Goal: Task Accomplishment & Management: Manage account settings

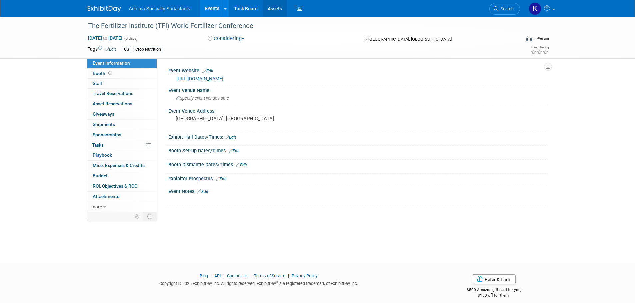
click at [277, 2] on link "Assets" at bounding box center [275, 8] width 24 height 17
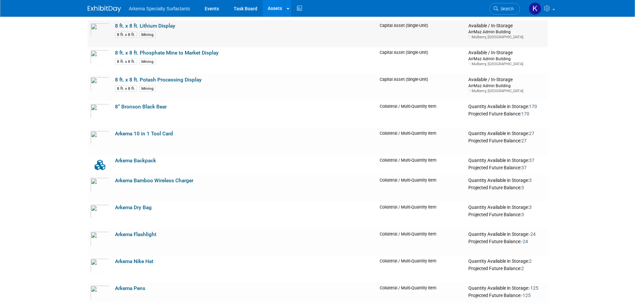
scroll to position [333, 0]
click at [157, 130] on td "Arkema 10 in 1 Tool Card" at bounding box center [244, 141] width 265 height 27
click at [157, 132] on link "Arkema 10 in 1 Tool Card" at bounding box center [144, 133] width 58 height 6
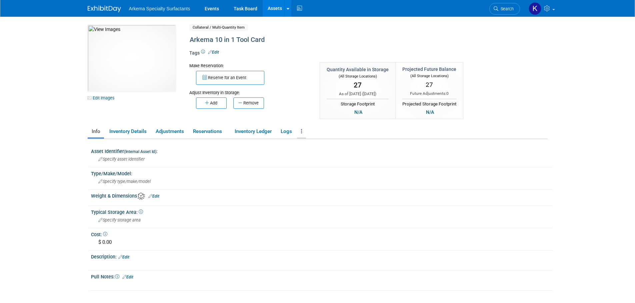
click at [301, 131] on link at bounding box center [301, 132] width 9 height 12
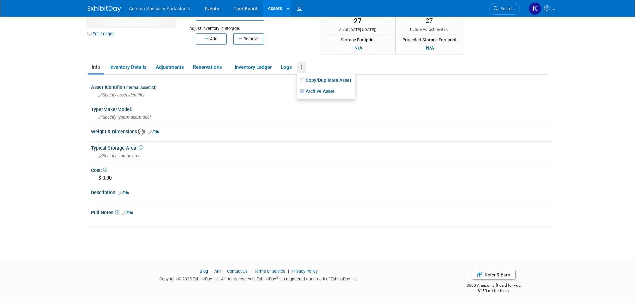
scroll to position [66, 0]
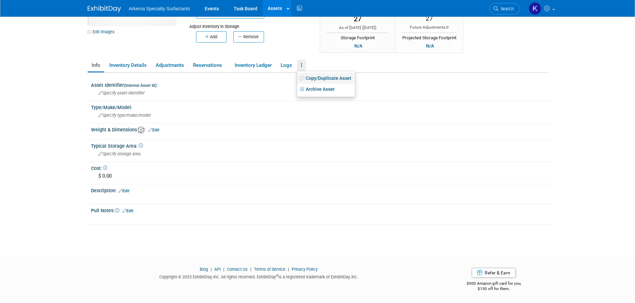
click at [326, 77] on link "Copy/Duplicate Asset" at bounding box center [326, 78] width 58 height 11
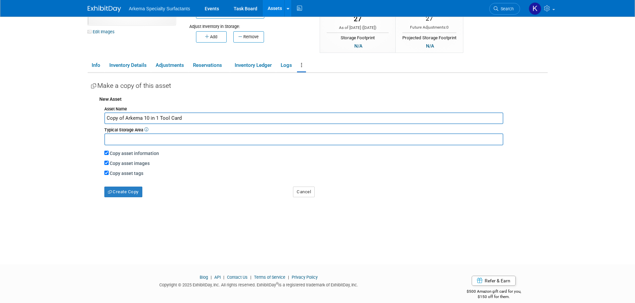
drag, startPoint x: 126, startPoint y: 118, endPoint x: 59, endPoint y: 125, distance: 67.1
click at [59, 125] on body "Arkema Specialty Surfactants Events Task Board Assets ..." at bounding box center [317, 85] width 635 height 303
type input "Arkema 10 in 1 Tool Card"
click at [107, 173] on input "Copy asset tags" at bounding box center [106, 173] width 4 height 4
checkbox input "false"
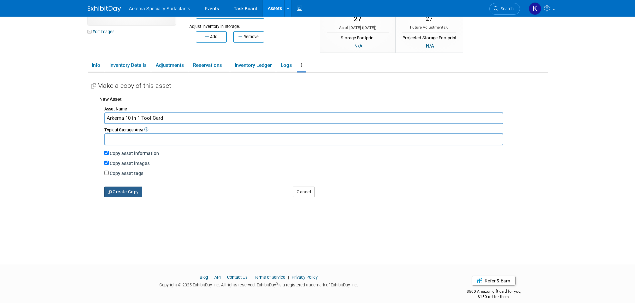
click at [132, 194] on button "Create Copy" at bounding box center [123, 192] width 38 height 11
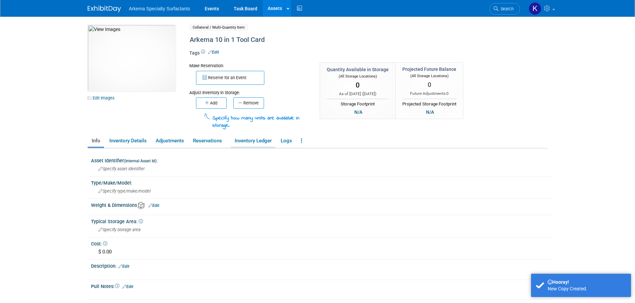
click at [261, 142] on link "Inventory Ledger" at bounding box center [253, 141] width 45 height 12
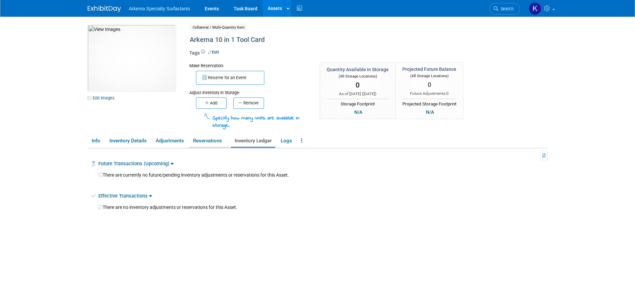
click at [212, 142] on link "Reservations" at bounding box center [209, 141] width 40 height 12
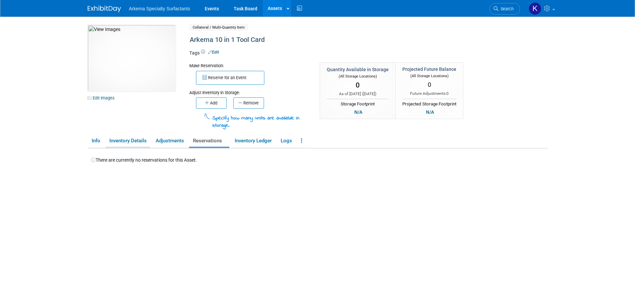
click at [124, 140] on link "Inventory Details" at bounding box center [127, 141] width 45 height 12
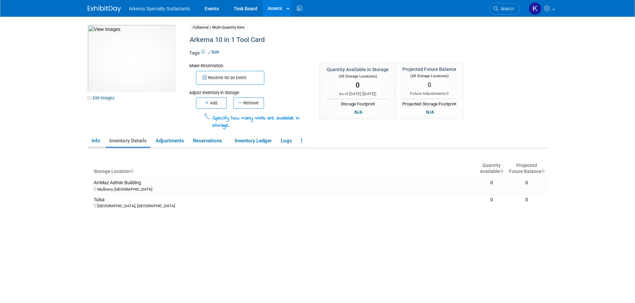
click at [95, 138] on link "Info" at bounding box center [96, 141] width 16 height 12
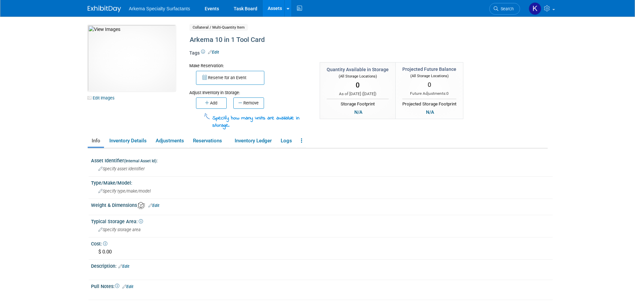
click at [297, 143] on ul "Info Inventory Details Adjustments Reservations Inventory Ledger Logs Copy/Dupl…" at bounding box center [318, 142] width 460 height 14
click at [299, 146] on link at bounding box center [301, 141] width 9 height 12
click at [332, 165] on link "Archive Asset" at bounding box center [326, 165] width 58 height 11
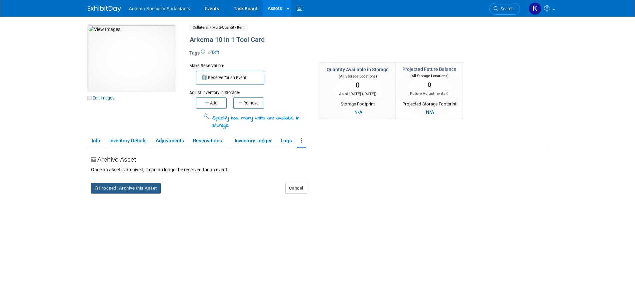
click at [135, 190] on button "Proceed: Archive this Asset" at bounding box center [126, 188] width 70 height 11
click at [187, 194] on link "Yes" at bounding box center [184, 194] width 20 height 11
click at [278, 7] on link "Assets" at bounding box center [275, 8] width 24 height 17
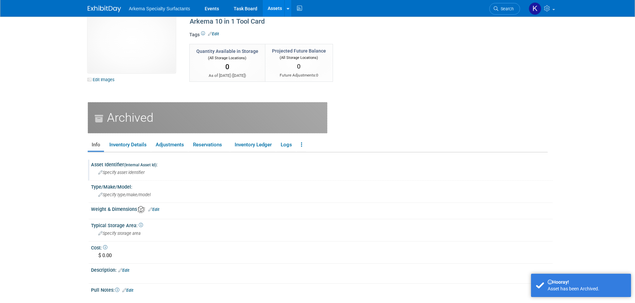
scroll to position [33, 0]
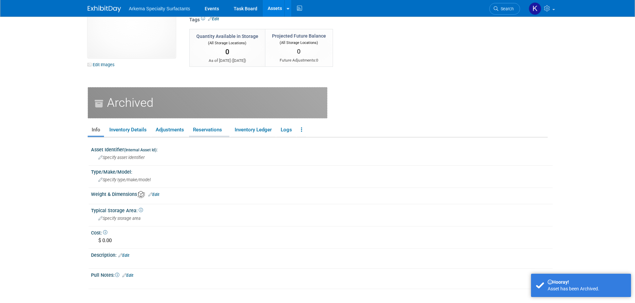
click at [211, 129] on link "Reservations" at bounding box center [209, 130] width 40 height 12
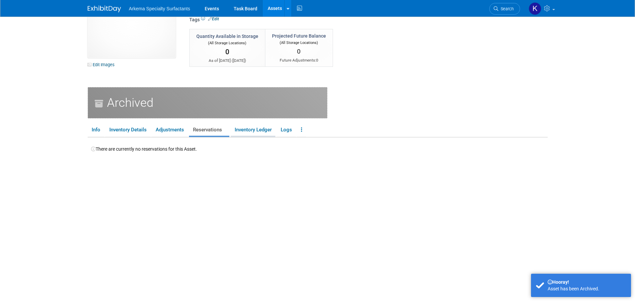
click at [260, 130] on link "Inventory Ledger" at bounding box center [253, 130] width 45 height 12
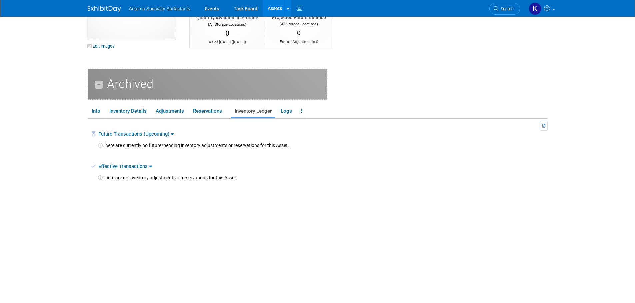
scroll to position [0, 0]
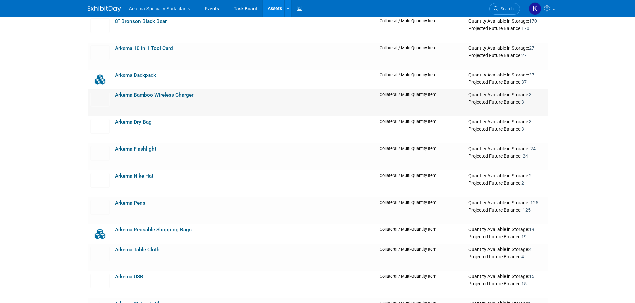
scroll to position [433, 0]
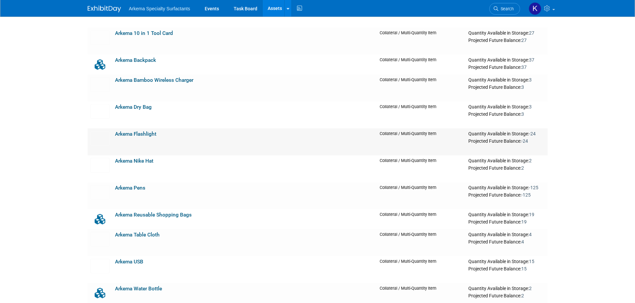
click at [137, 134] on link "Arkema Flashlight" at bounding box center [135, 134] width 41 height 6
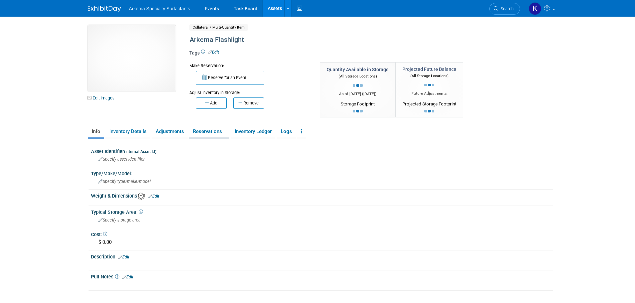
click at [210, 132] on link "Reservations" at bounding box center [209, 132] width 40 height 12
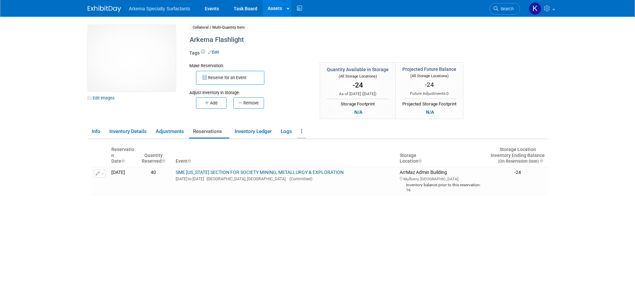
click at [302, 132] on icon at bounding box center [301, 131] width 1 height 5
click at [317, 145] on link "Copy/Duplicate Asset" at bounding box center [326, 144] width 58 height 11
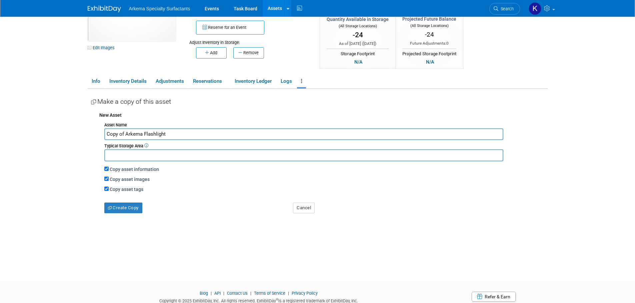
scroll to position [67, 0]
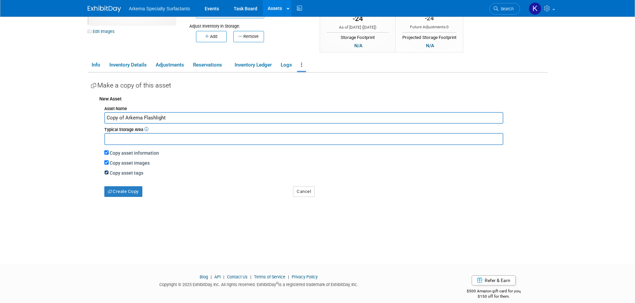
click at [108, 174] on input "Copy asset tags" at bounding box center [106, 173] width 4 height 4
checkbox input "false"
click at [130, 193] on button "Create Copy" at bounding box center [123, 192] width 38 height 11
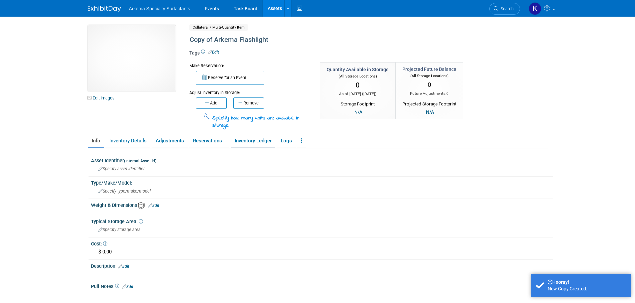
click at [255, 138] on link "Inventory Ledger" at bounding box center [253, 141] width 45 height 12
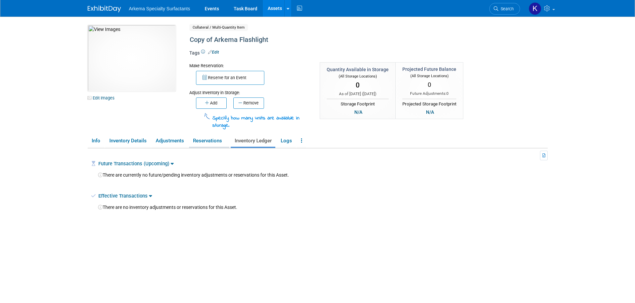
click at [206, 139] on link "Reservations" at bounding box center [209, 141] width 40 height 12
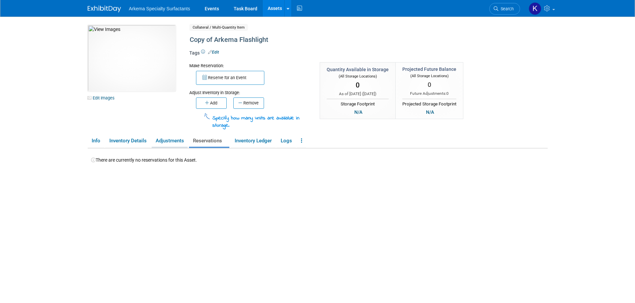
click at [175, 142] on link "Adjustments" at bounding box center [170, 141] width 36 height 12
click at [129, 137] on link "Inventory Details" at bounding box center [127, 141] width 45 height 12
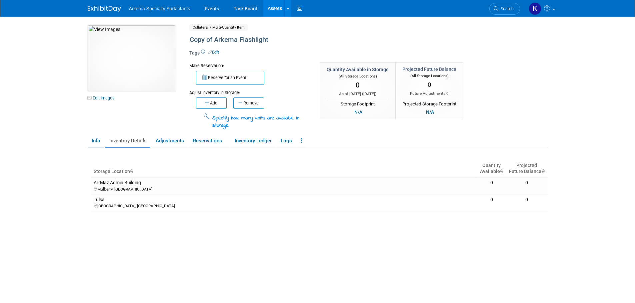
click at [90, 140] on link "Info" at bounding box center [96, 141] width 16 height 12
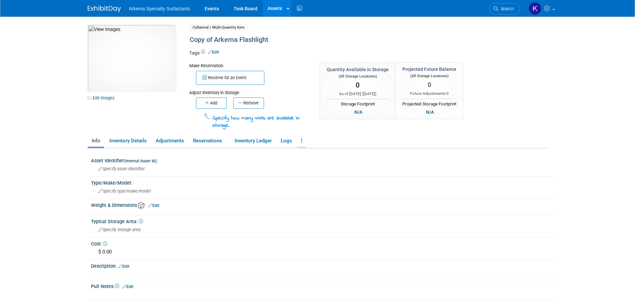
click at [304, 141] on link at bounding box center [301, 141] width 9 height 12
click at [320, 163] on link "Archive Asset" at bounding box center [326, 165] width 58 height 11
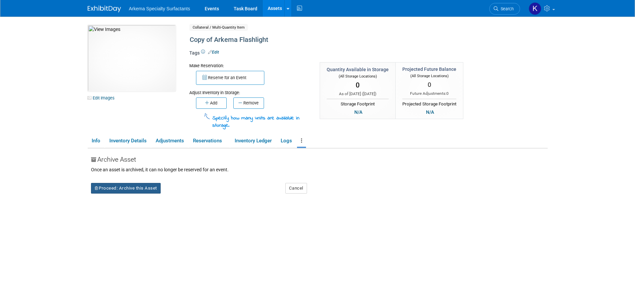
click at [149, 185] on button "Proceed: Archive this Asset" at bounding box center [126, 188] width 70 height 11
click at [180, 192] on icon at bounding box center [179, 194] width 5 height 4
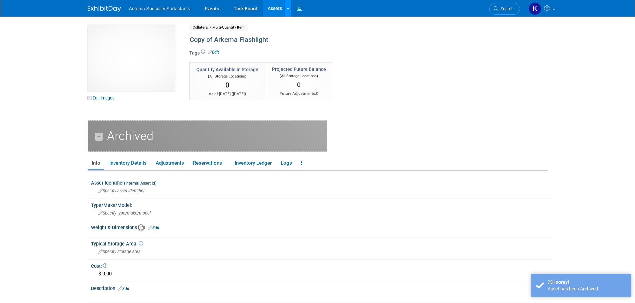
click at [288, 4] on link at bounding box center [287, 8] width 7 height 17
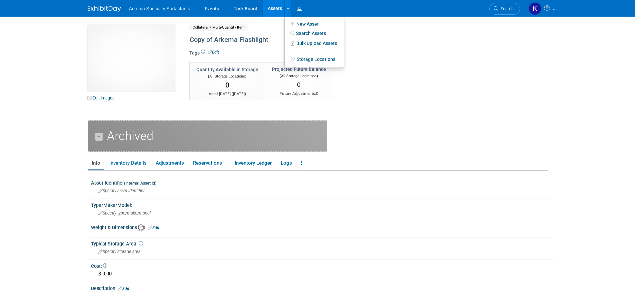
click at [278, 7] on link "Assets" at bounding box center [275, 8] width 24 height 17
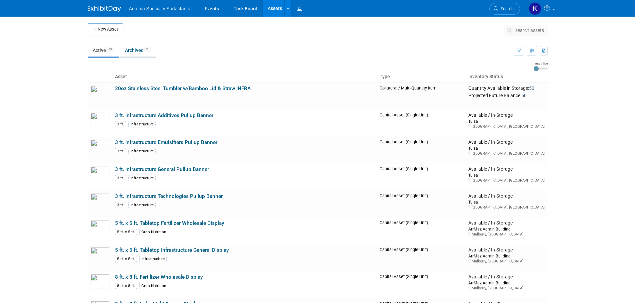
click at [133, 49] on link "Archived 20" at bounding box center [138, 50] width 36 height 13
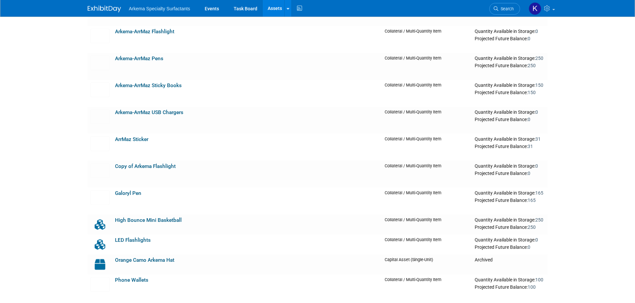
scroll to position [333, 0]
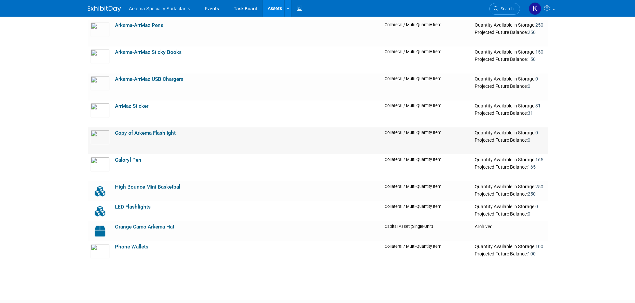
click at [165, 134] on link "Copy of Arkema Flashlight" at bounding box center [145, 133] width 61 height 6
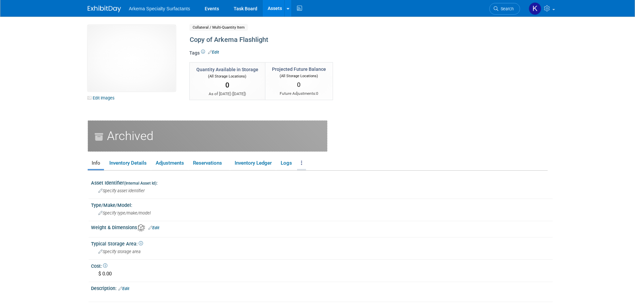
click at [301, 159] on link at bounding box center [301, 164] width 9 height 12
click at [316, 200] on link "Delete Asset" at bounding box center [331, 198] width 68 height 11
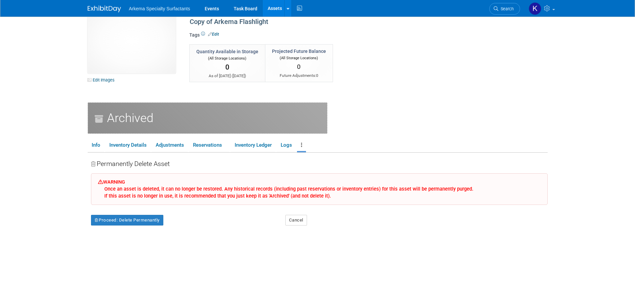
scroll to position [33, 0]
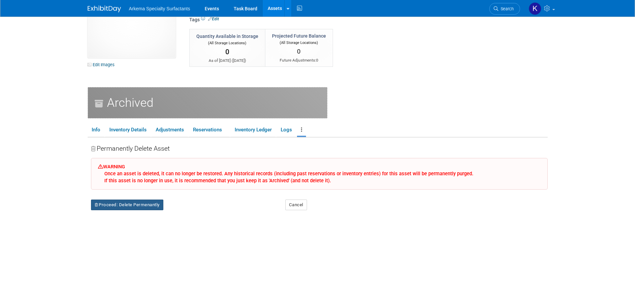
click at [131, 206] on button "Proceed: Delete Permenantly" at bounding box center [127, 205] width 72 height 11
click at [193, 211] on link "Yes" at bounding box center [187, 210] width 20 height 11
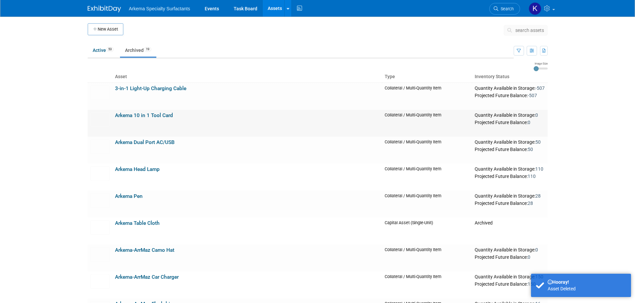
click at [145, 116] on link "Arkema 10 in 1 Tool Card" at bounding box center [144, 116] width 58 height 6
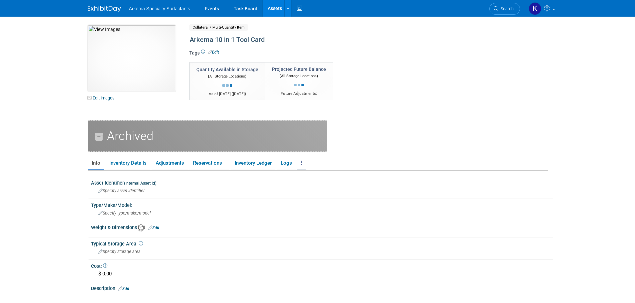
click at [300, 160] on link at bounding box center [301, 164] width 9 height 12
click at [313, 200] on link "Delete Asset" at bounding box center [331, 198] width 68 height 11
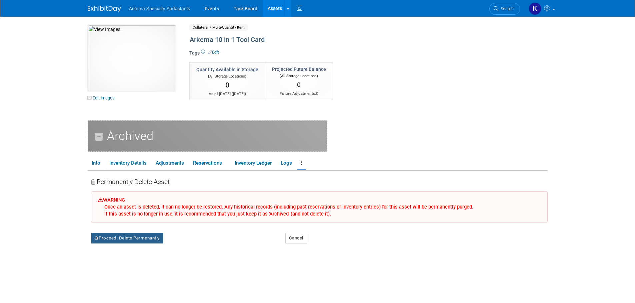
click at [132, 236] on button "Proceed: Delete Permenantly" at bounding box center [127, 238] width 72 height 11
click at [187, 241] on link "Yes" at bounding box center [187, 244] width 20 height 11
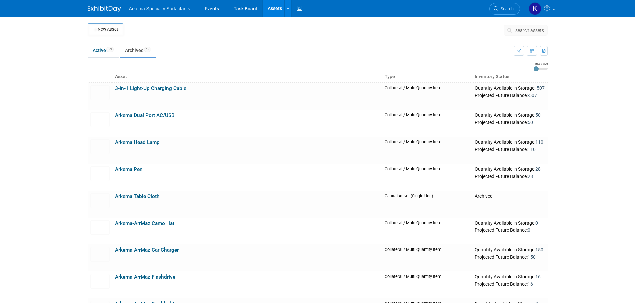
click at [105, 47] on link "Active 53" at bounding box center [103, 50] width 31 height 13
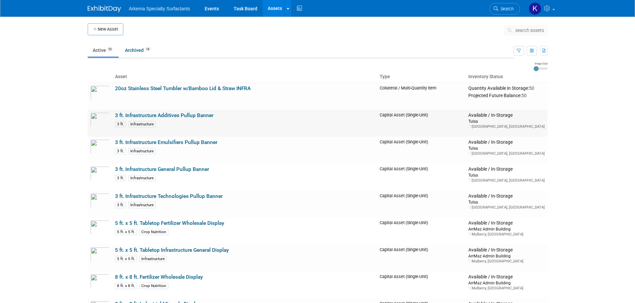
click at [169, 116] on link "3 ft. Infrastructure Additives Pullup Banner" at bounding box center [164, 116] width 98 height 6
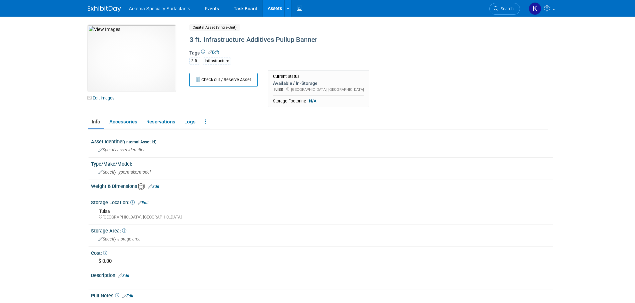
click at [289, 79] on div "Current Status" at bounding box center [318, 76] width 91 height 5
click at [279, 3] on link "Assets" at bounding box center [275, 8] width 24 height 17
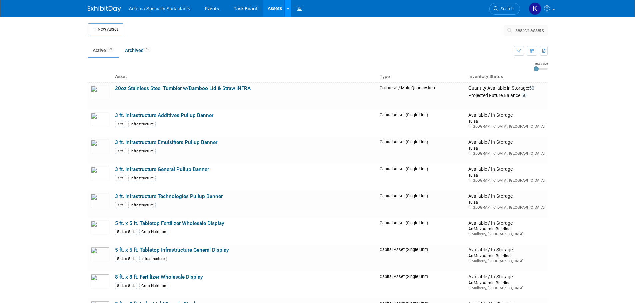
click at [290, 7] on link at bounding box center [287, 8] width 7 height 17
drag, startPoint x: 257, startPoint y: 31, endPoint x: 245, endPoint y: 35, distance: 12.5
click at [257, 31] on td at bounding box center [313, 31] width 380 height 17
click at [529, 49] on icon "button" at bounding box center [531, 51] width 4 height 4
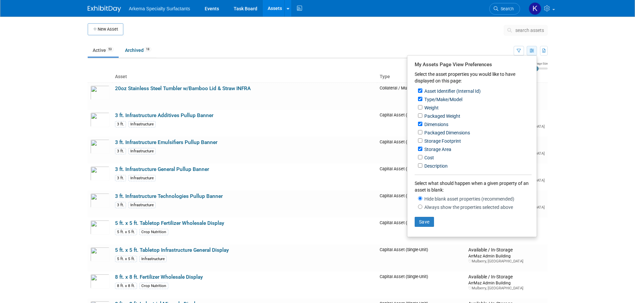
click at [529, 49] on icon "button" at bounding box center [531, 51] width 4 height 4
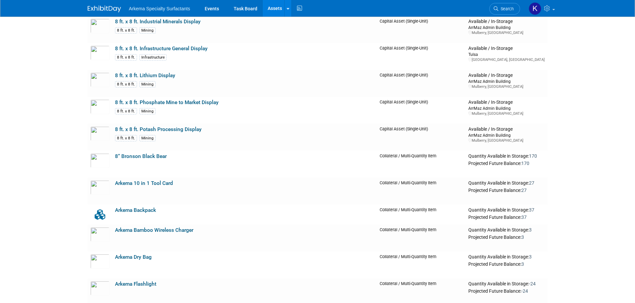
scroll to position [300, 0]
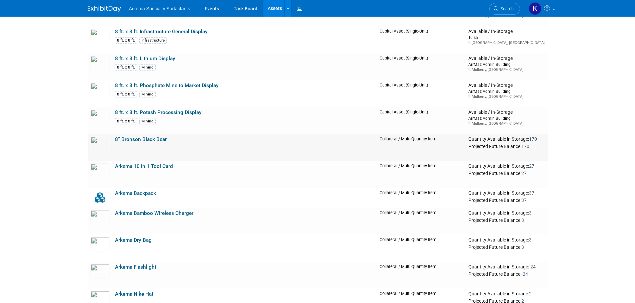
click at [155, 139] on link "8” Bronson Black Bear" at bounding box center [141, 140] width 52 height 6
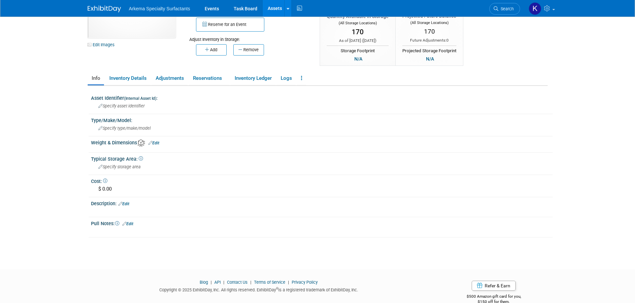
scroll to position [66, 0]
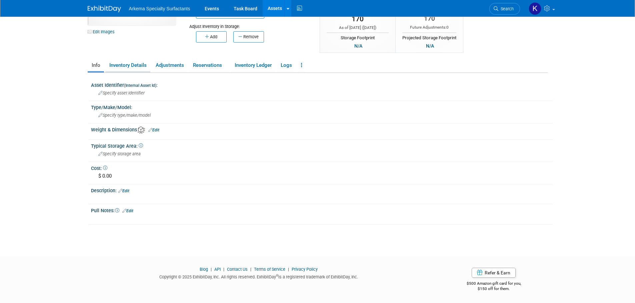
click at [132, 65] on link "Inventory Details" at bounding box center [127, 66] width 45 height 12
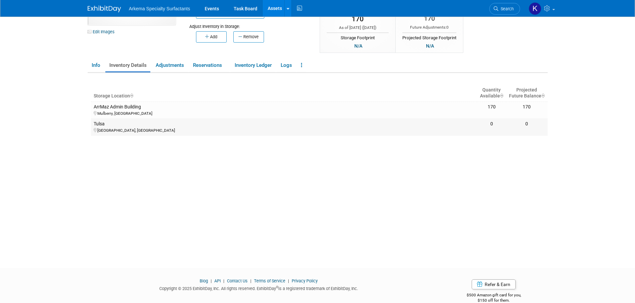
click at [97, 124] on div "Tulsa" at bounding box center [284, 124] width 381 height 6
click at [204, 125] on div "Tulsa" at bounding box center [284, 124] width 381 height 6
click at [119, 100] on th "Storage Location" at bounding box center [284, 93] width 386 height 17
click at [96, 62] on link "Info" at bounding box center [96, 66] width 16 height 12
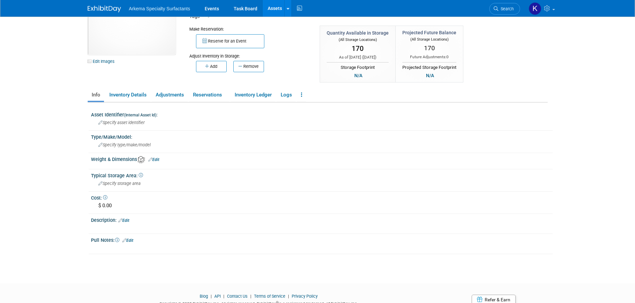
scroll to position [30, 0]
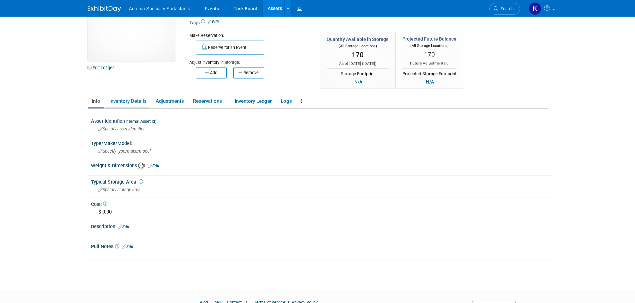
click at [129, 101] on link "Inventory Details" at bounding box center [127, 102] width 45 height 12
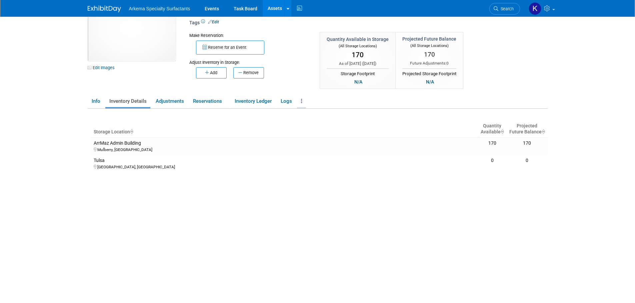
click at [303, 102] on link at bounding box center [301, 102] width 9 height 12
click at [311, 90] on div "10033748-10716317-dfeba251-1b3c-4c22-9fe1-ba7501c284e5.jpg Edit Images Collater…" at bounding box center [318, 137] width 460 height 284
click at [121, 143] on div "ArrMaz Admin Building" at bounding box center [284, 143] width 381 height 6
click at [133, 130] on icon "Storage Location : activate to sort column ascending" at bounding box center [131, 132] width 3 height 5
click at [132, 145] on div "ArrMaz Admin Building" at bounding box center [284, 143] width 381 height 6
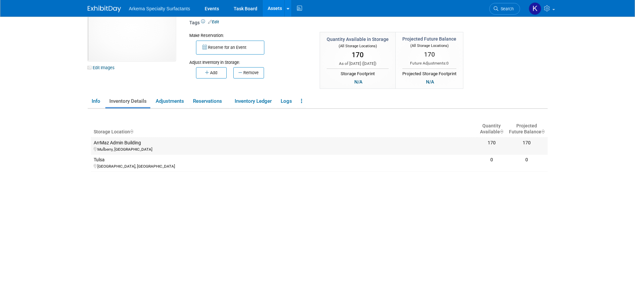
click at [132, 145] on div "ArrMaz Admin Building" at bounding box center [284, 143] width 381 height 6
drag, startPoint x: 491, startPoint y: 162, endPoint x: 376, endPoint y: 162, distance: 114.3
click at [489, 162] on div "0" at bounding box center [491, 160] width 24 height 6
click at [98, 99] on link "Info" at bounding box center [96, 102] width 16 height 12
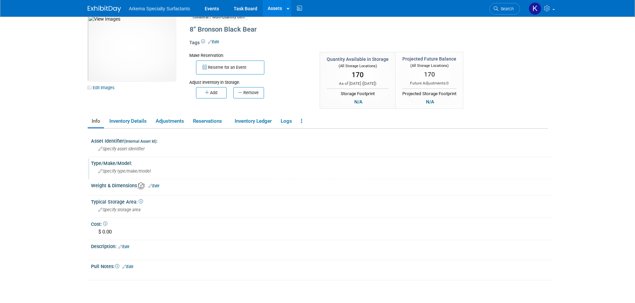
scroll to position [0, 0]
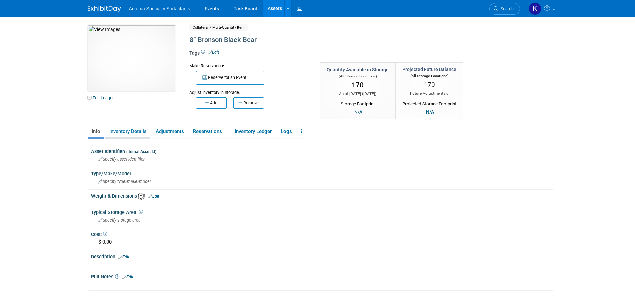
click at [128, 132] on link "Inventory Details" at bounding box center [127, 132] width 45 height 12
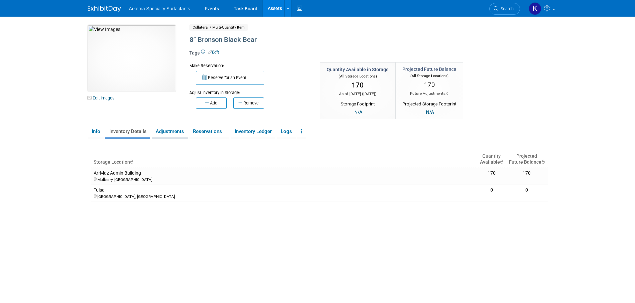
click at [172, 131] on link "Adjustments" at bounding box center [170, 132] width 36 height 12
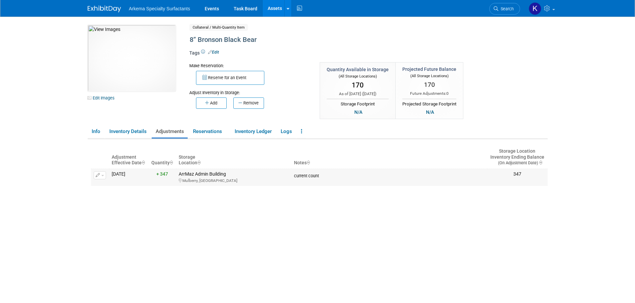
click at [102, 174] on button "button" at bounding box center [100, 176] width 12 height 8
click at [122, 185] on button "Change Adjustment" at bounding box center [124, 186] width 55 height 9
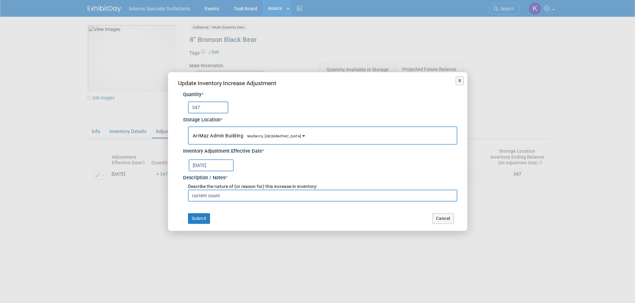
click at [294, 133] on button "ArrMaz Admin Building Mulberry, FL" at bounding box center [322, 136] width 269 height 18
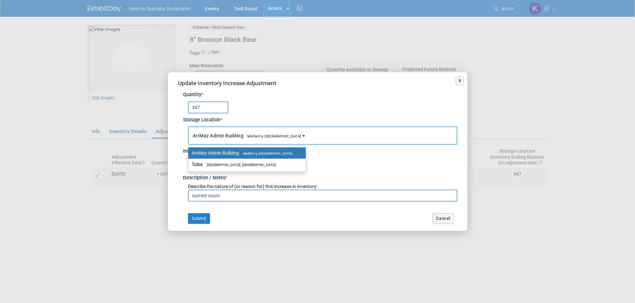
click at [298, 111] on div "347" at bounding box center [322, 108] width 269 height 12
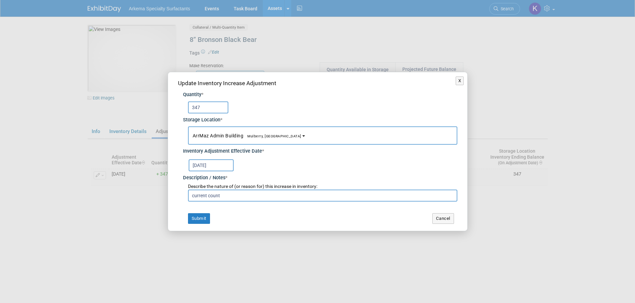
click at [266, 137] on span "Mulberry, FL" at bounding box center [272, 136] width 58 height 4
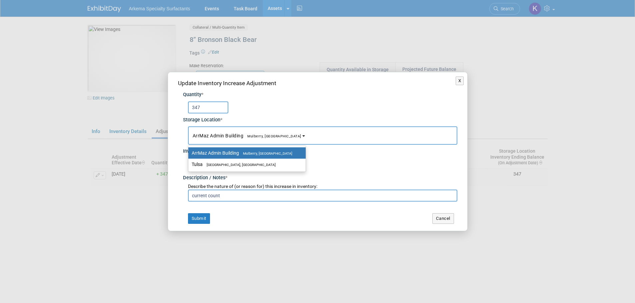
drag, startPoint x: 215, startPoint y: 165, endPoint x: 379, endPoint y: 129, distance: 168.5
click at [379, 129] on button "ArrMaz Admin Building Mulberry, FL" at bounding box center [322, 136] width 269 height 18
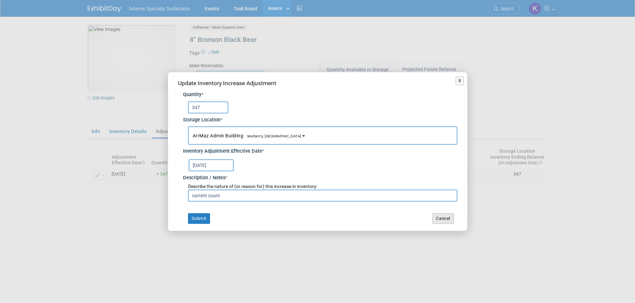
click at [441, 216] on button "Cancel" at bounding box center [443, 219] width 22 height 11
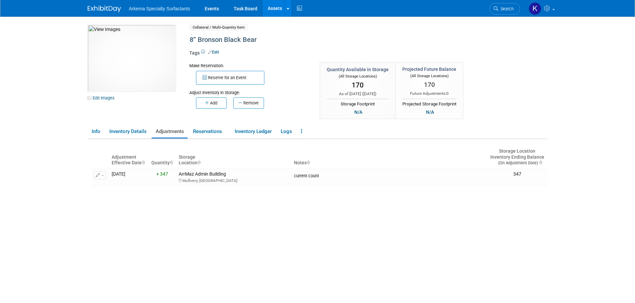
click at [307, 98] on div "Add Remove" at bounding box center [249, 102] width 121 height 13
click at [302, 131] on icon at bounding box center [301, 131] width 1 height 5
click at [307, 110] on div "Make Reservation: Reserve for an Event Adjust Inventory in Storage:" at bounding box center [340, 91] width 313 height 58
click at [539, 3] on link at bounding box center [541, 8] width 33 height 17
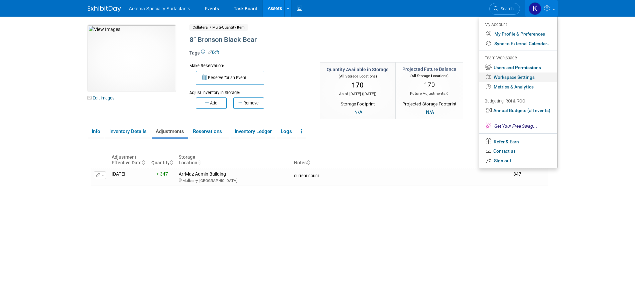
click at [528, 77] on link "Workspace Settings" at bounding box center [518, 78] width 78 height 10
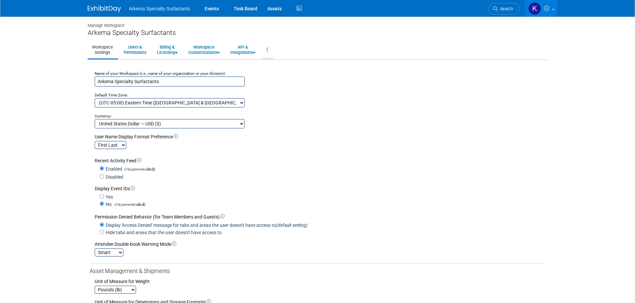
click at [267, 49] on link at bounding box center [267, 50] width 11 height 16
click at [301, 62] on link "Workspace Logs" at bounding box center [290, 65] width 56 height 10
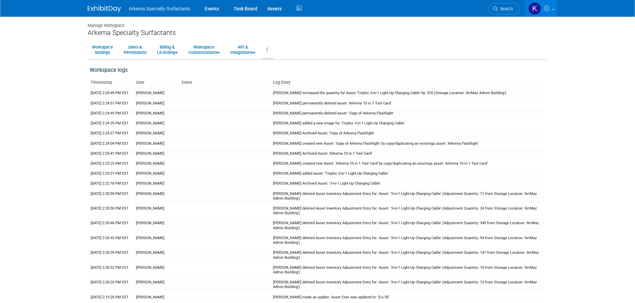
click at [271, 48] on link at bounding box center [267, 50] width 11 height 16
click at [207, 48] on link "Workspace Customizations" at bounding box center [204, 50] width 40 height 16
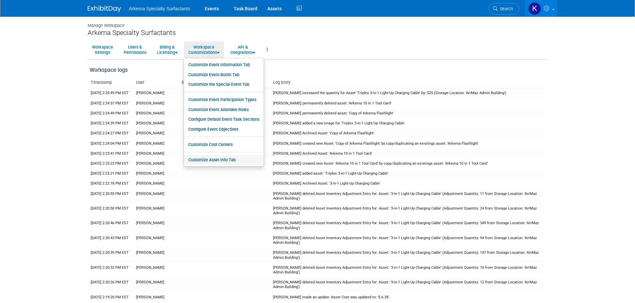
click at [230, 159] on link "Customize Asset Info Tab" at bounding box center [224, 160] width 80 height 10
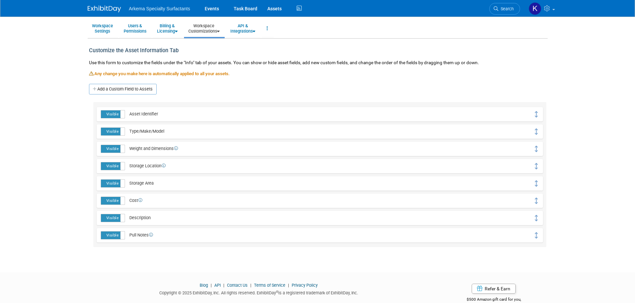
scroll to position [33, 0]
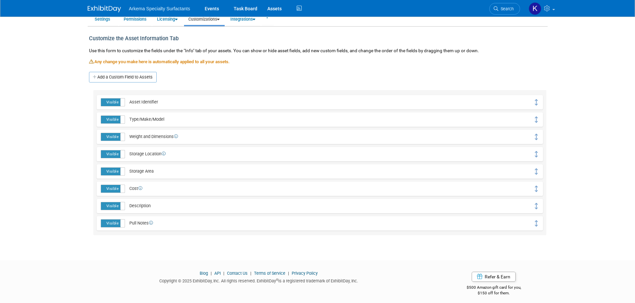
click at [119, 154] on label "Visible" at bounding box center [112, 155] width 23 height 8
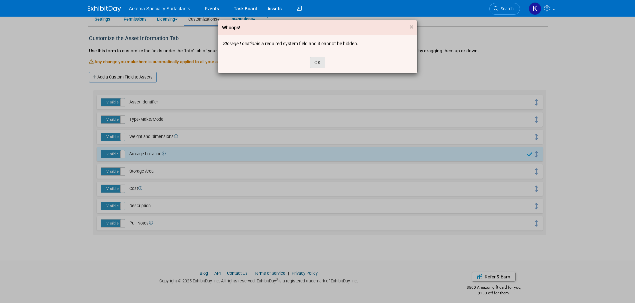
click at [320, 61] on button "OK" at bounding box center [317, 62] width 15 height 11
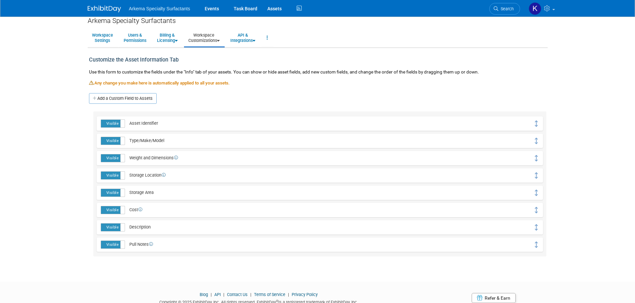
scroll to position [0, 0]
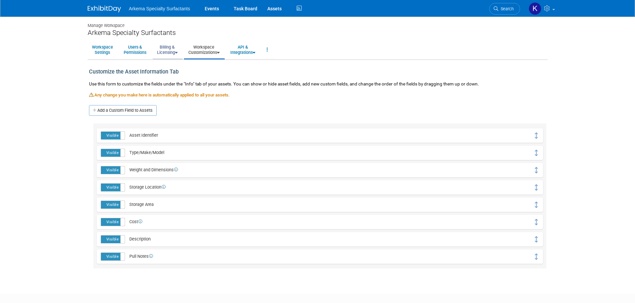
click at [165, 51] on link "Billing & Licensing" at bounding box center [167, 50] width 29 height 16
click at [134, 47] on link "Users & Permissions" at bounding box center [134, 50] width 31 height 16
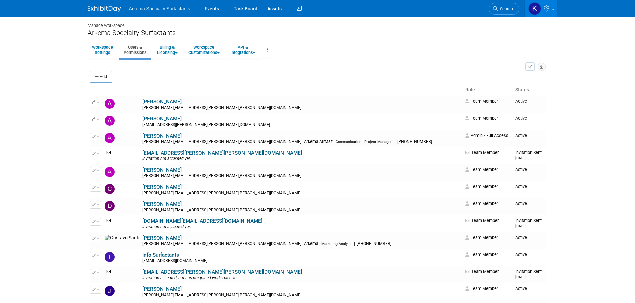
click at [63, 50] on body "Arkema Specialty Surfactants Events Task Board Assets Activity Feed" at bounding box center [317, 151] width 635 height 303
click at [40, 84] on body "Arkema Specialty Surfactants Events Task Board Assets Activity Feed" at bounding box center [317, 151] width 635 height 303
click at [269, 51] on link at bounding box center [267, 50] width 11 height 16
click at [278, 38] on div "Manage Workspace Arkema Specialty Surfactants Workspace Settings Users & Permis…" at bounding box center [318, 246] width 470 height 458
click at [212, 7] on link "Events" at bounding box center [212, 8] width 24 height 17
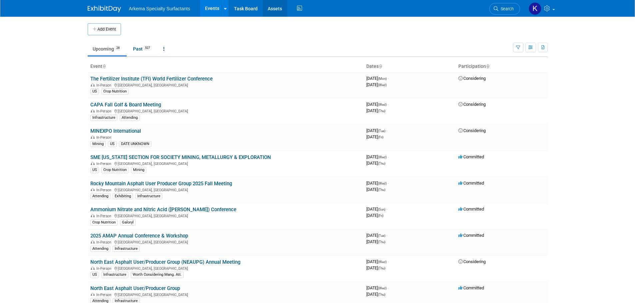
click at [275, 8] on link "Assets" at bounding box center [275, 8] width 24 height 17
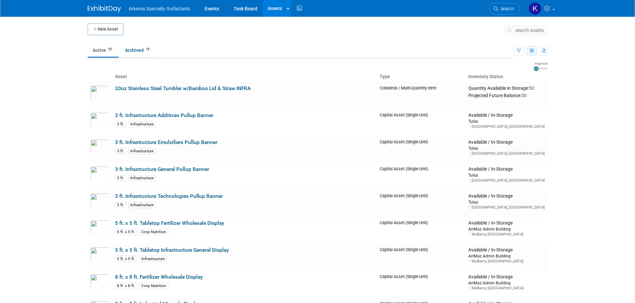
click at [529, 52] on icon "button" at bounding box center [531, 51] width 4 height 4
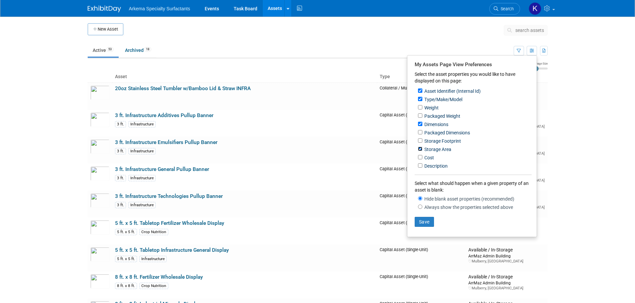
click at [420, 151] on input "Storage Area" at bounding box center [420, 149] width 4 height 4
checkbox input "false"
click at [429, 227] on button "Save" at bounding box center [423, 222] width 19 height 10
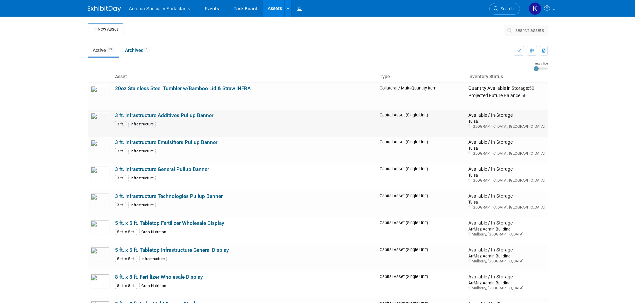
click at [177, 116] on link "3 ft. Infrastructure Additives Pullup Banner" at bounding box center [164, 116] width 98 height 6
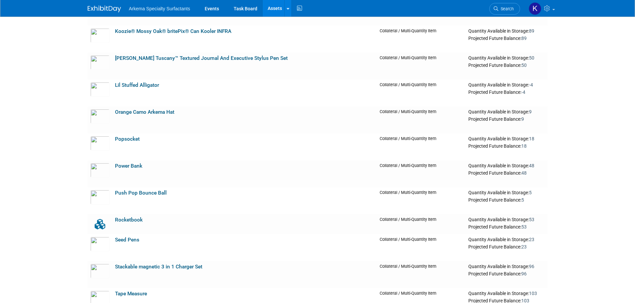
scroll to position [1033, 0]
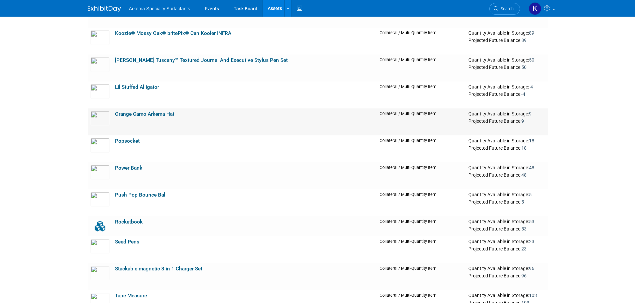
click at [149, 111] on link "Orange Camo Arkema Hat" at bounding box center [144, 114] width 59 height 6
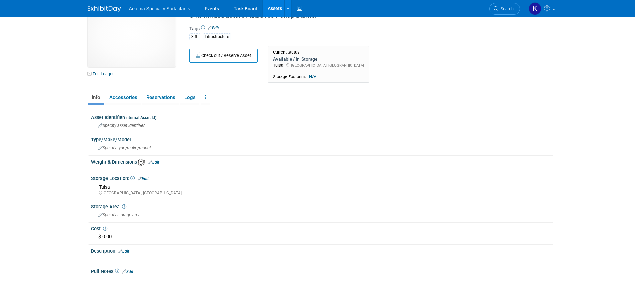
scroll to position [67, 0]
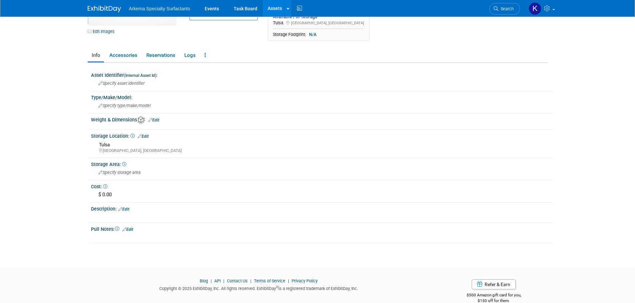
click at [145, 138] on link "Edit" at bounding box center [143, 136] width 11 height 5
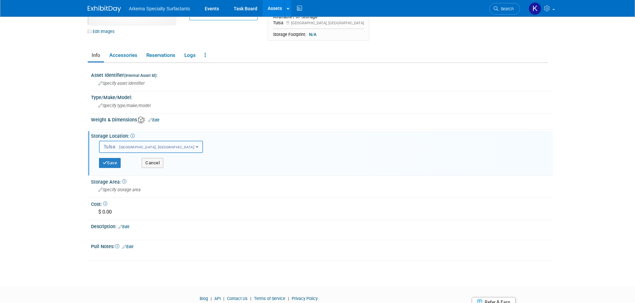
click at [139, 148] on button "Tulsa Tulsa, OK" at bounding box center [151, 147] width 104 height 12
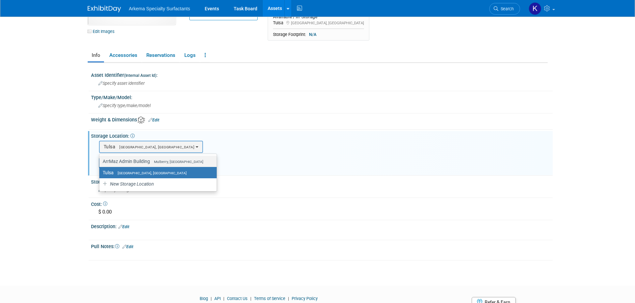
click at [138, 160] on label "ArrMaz Admin Building Mulberry, FL" at bounding box center [156, 161] width 107 height 9
click at [100, 160] on input "ArrMaz Admin Building Mulberry, FL" at bounding box center [98, 162] width 4 height 4
select select "11222983"
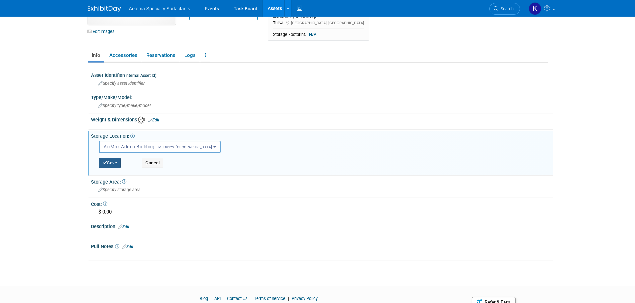
click at [112, 163] on button "Save" at bounding box center [110, 163] width 22 height 10
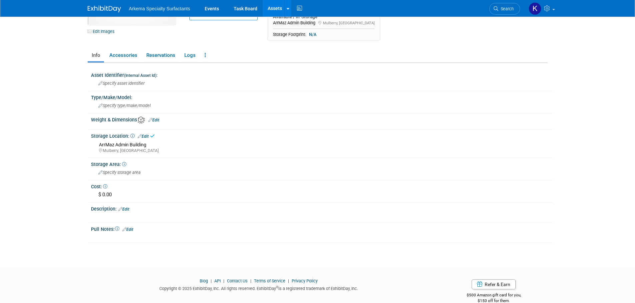
click at [144, 135] on link "Edit" at bounding box center [143, 136] width 11 height 5
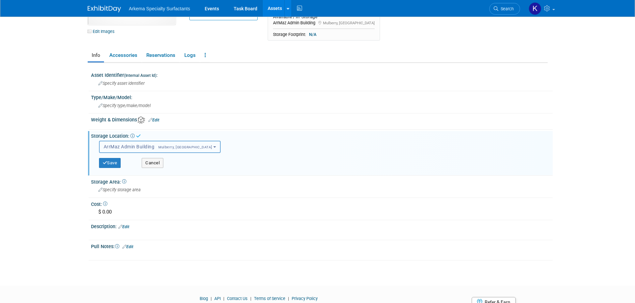
click at [164, 148] on span "Mulberry, [GEOGRAPHIC_DATA]" at bounding box center [183, 147] width 58 height 4
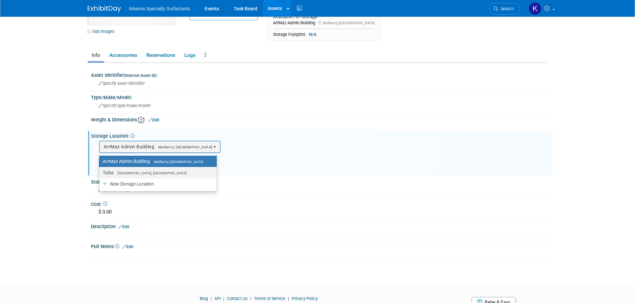
drag, startPoint x: 130, startPoint y: 175, endPoint x: 123, endPoint y: 172, distance: 7.9
click at [123, 172] on span "[GEOGRAPHIC_DATA], [GEOGRAPHIC_DATA]" at bounding box center [150, 173] width 73 height 4
click at [100, 172] on input "Tulsa Tulsa, OK" at bounding box center [98, 173] width 4 height 4
radio input "true"
select select "11223568"
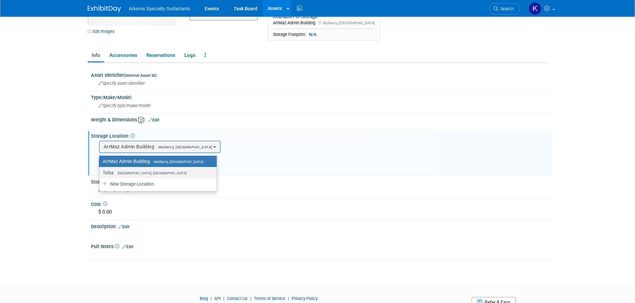
radio input "false"
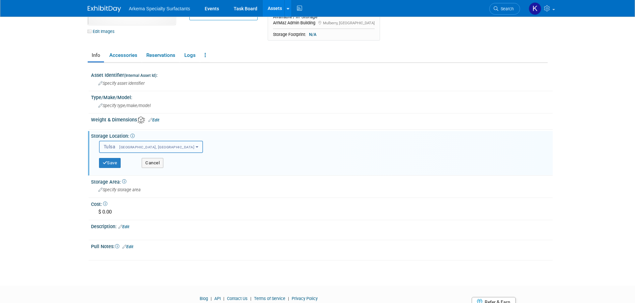
click at [141, 148] on button "Tulsa Tulsa, OK" at bounding box center [151, 147] width 104 height 12
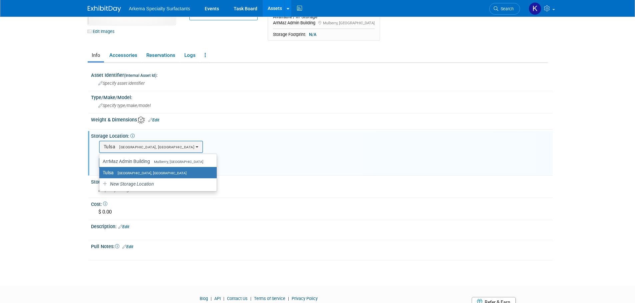
click at [133, 137] on icon at bounding box center [132, 136] width 4 height 4
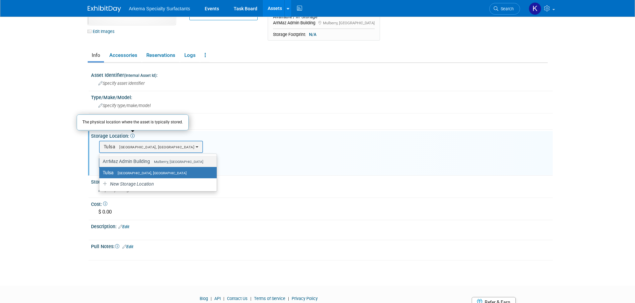
click at [133, 160] on label "ArrMaz Admin Building Mulberry, FL" at bounding box center [156, 161] width 107 height 9
click at [100, 160] on input "ArrMaz Admin Building Mulberry, FL" at bounding box center [98, 162] width 4 height 4
select select "11222983"
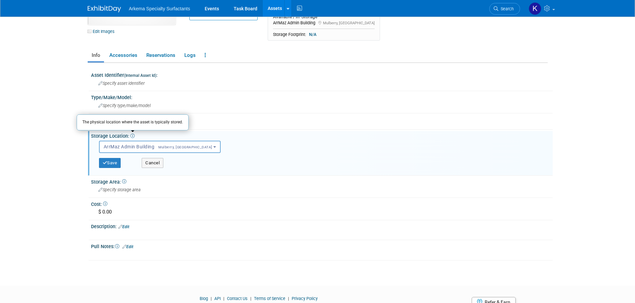
click at [174, 135] on div "Storage Location: The physical location where the asset is typically stored. Ed…" at bounding box center [321, 135] width 461 height 8
click at [125, 181] on icon at bounding box center [124, 182] width 4 height 4
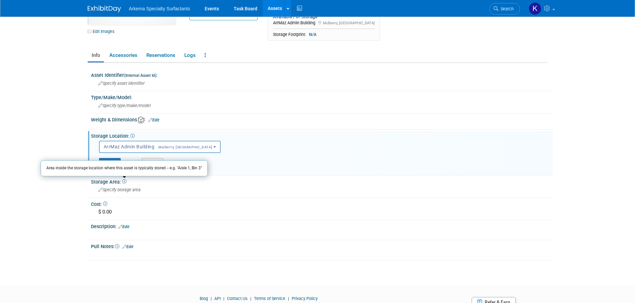
click at [28, 197] on body "Arkema Specialty Surfactants Events Task Board Assets ..." at bounding box center [317, 84] width 635 height 303
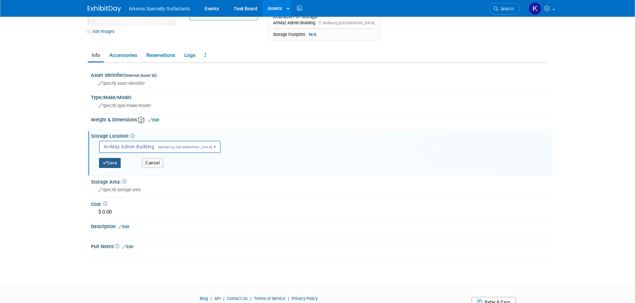
click at [112, 161] on button "Save" at bounding box center [110, 163] width 22 height 10
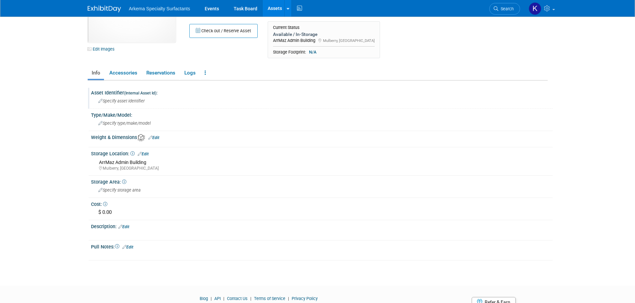
scroll to position [33, 0]
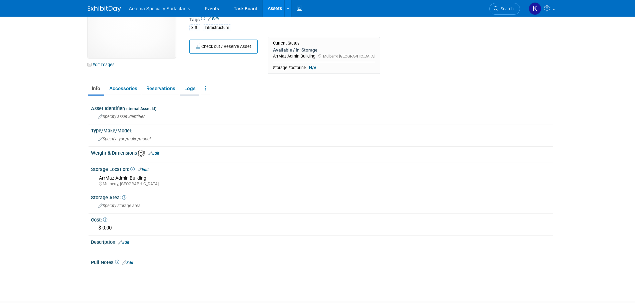
click at [194, 91] on link "Logs" at bounding box center [189, 89] width 19 height 12
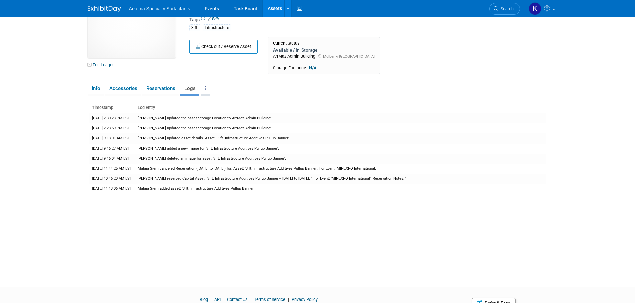
click at [201, 90] on link at bounding box center [205, 89] width 9 height 12
click at [205, 88] on icon at bounding box center [205, 88] width 1 height 5
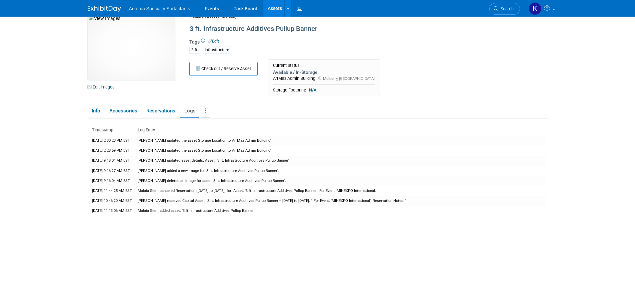
scroll to position [0, 0]
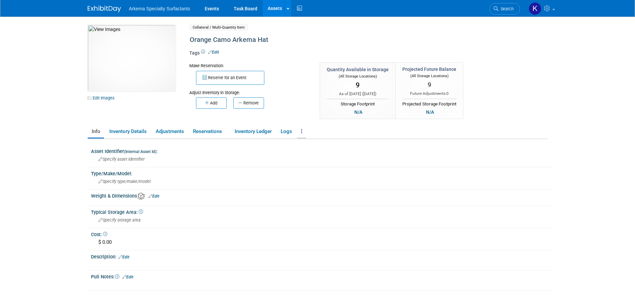
click at [304, 132] on link at bounding box center [301, 132] width 9 height 12
click at [315, 156] on link "Archive Asset" at bounding box center [326, 155] width 58 height 11
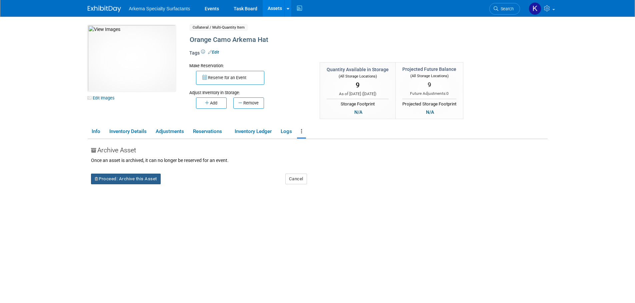
click at [134, 178] on button "Proceed: Archive this Asset" at bounding box center [126, 179] width 70 height 11
click at [180, 181] on link "Yes" at bounding box center [184, 184] width 20 height 11
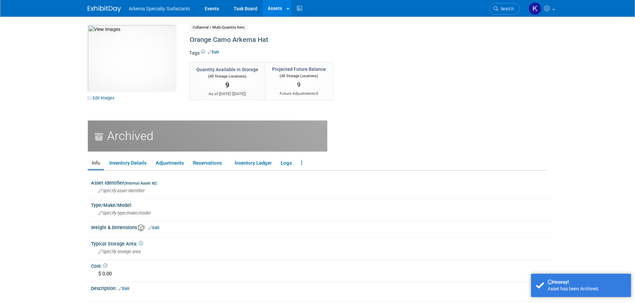
click at [275, 11] on link "Assets" at bounding box center [275, 8] width 24 height 17
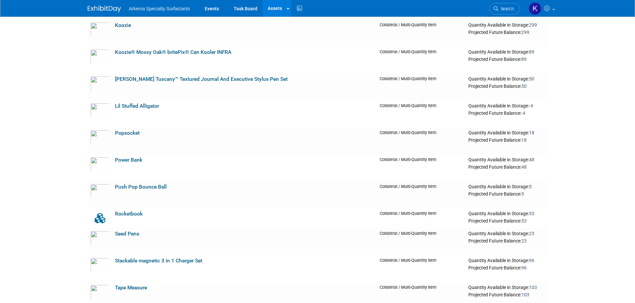
scroll to position [999, 0]
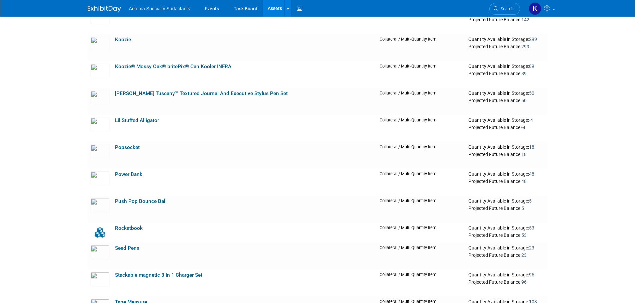
click at [109, 7] on img at bounding box center [104, 9] width 33 height 7
